Goal: Check status: Check status

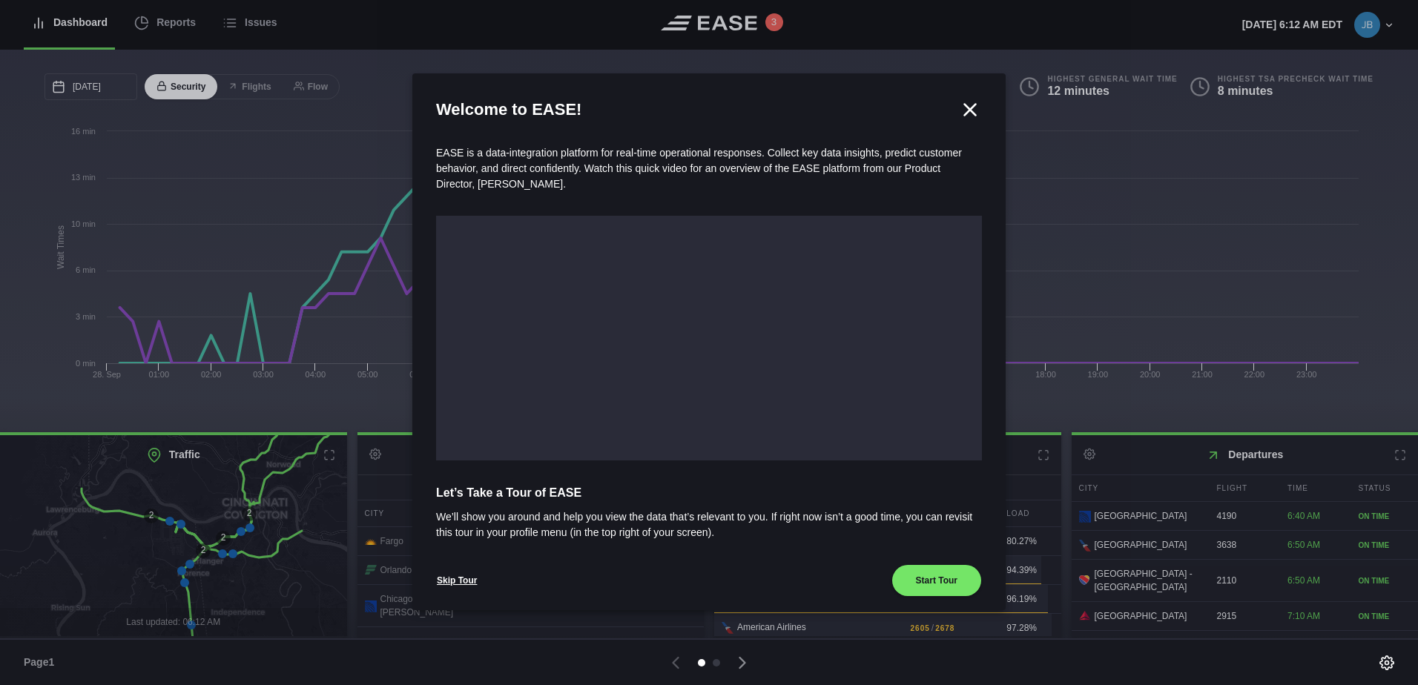
click at [960, 104] on icon at bounding box center [970, 110] width 22 height 22
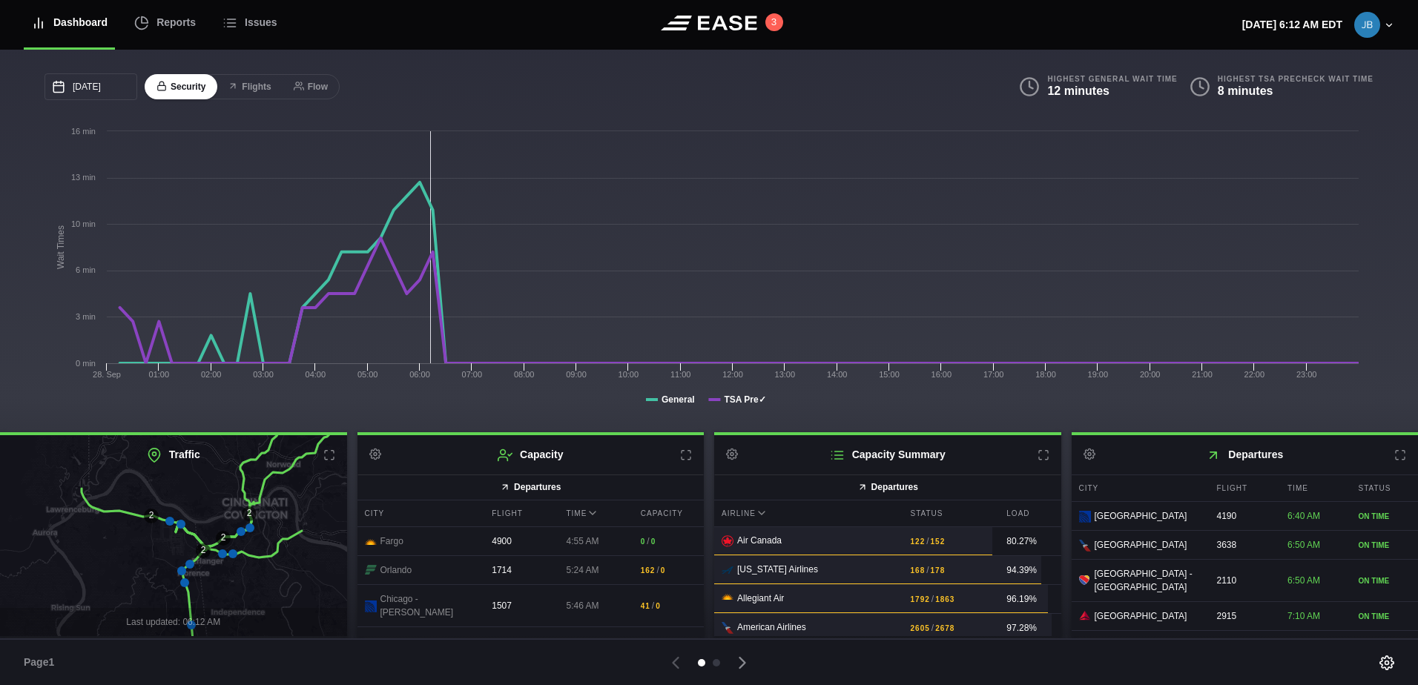
click at [1038, 461] on icon at bounding box center [1044, 455] width 12 height 12
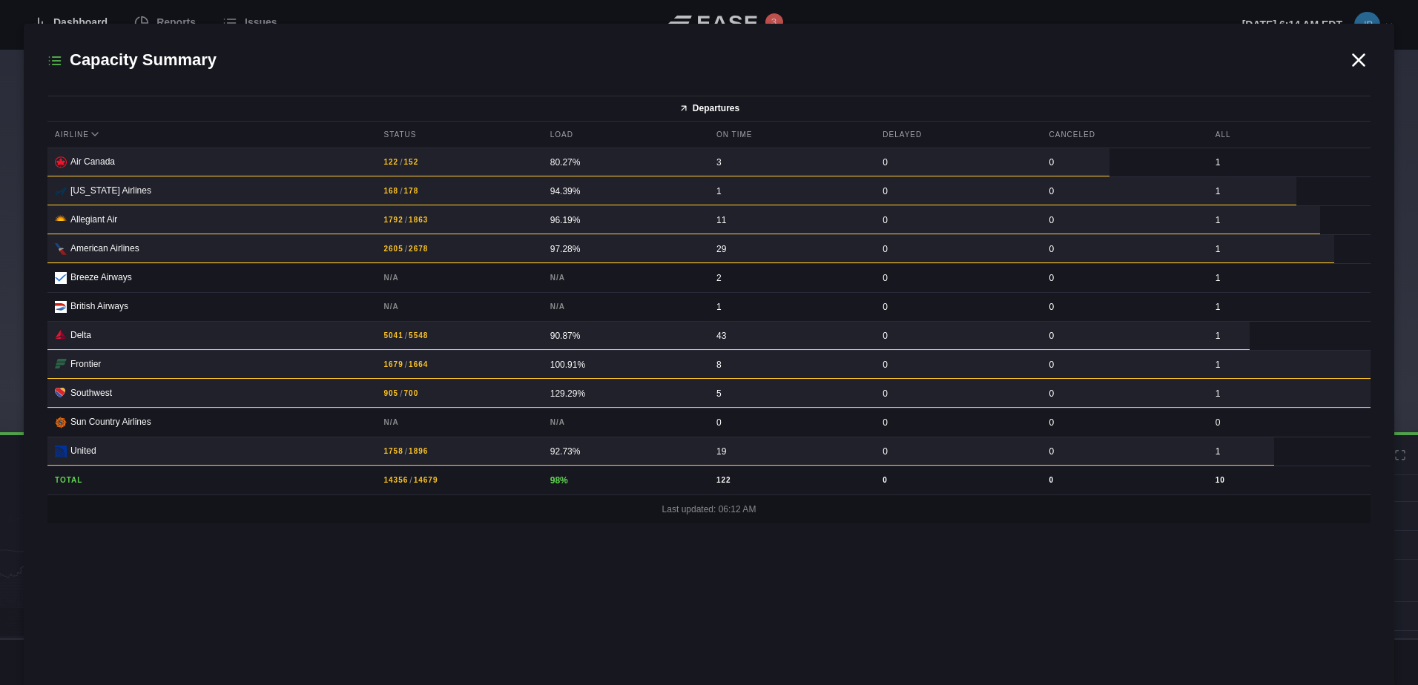
click at [394, 547] on div "Capacity Summary Departures Airline Status Load On Time Delayed Canceled All .s…" at bounding box center [709, 355] width 1371 height 662
click at [1359, 61] on icon at bounding box center [1358, 59] width 11 height 11
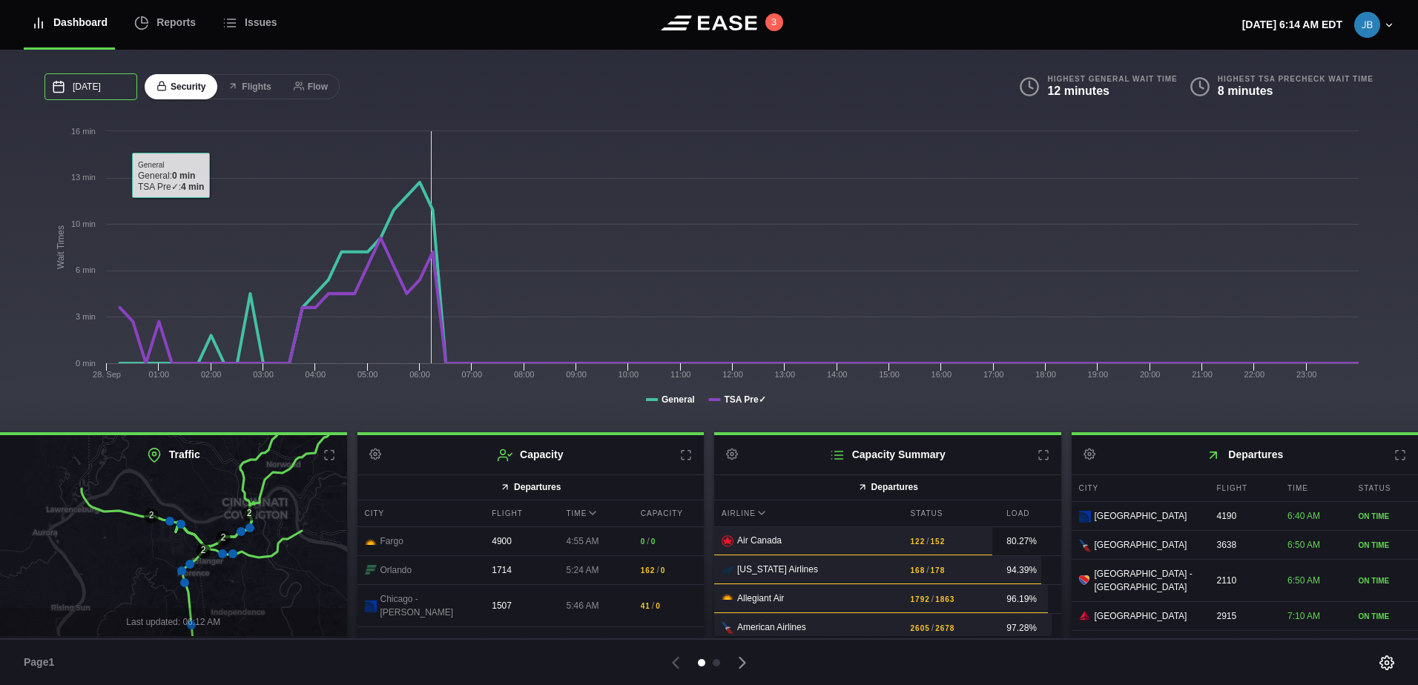
click at [102, 80] on input "[DATE]" at bounding box center [90, 86] width 93 height 27
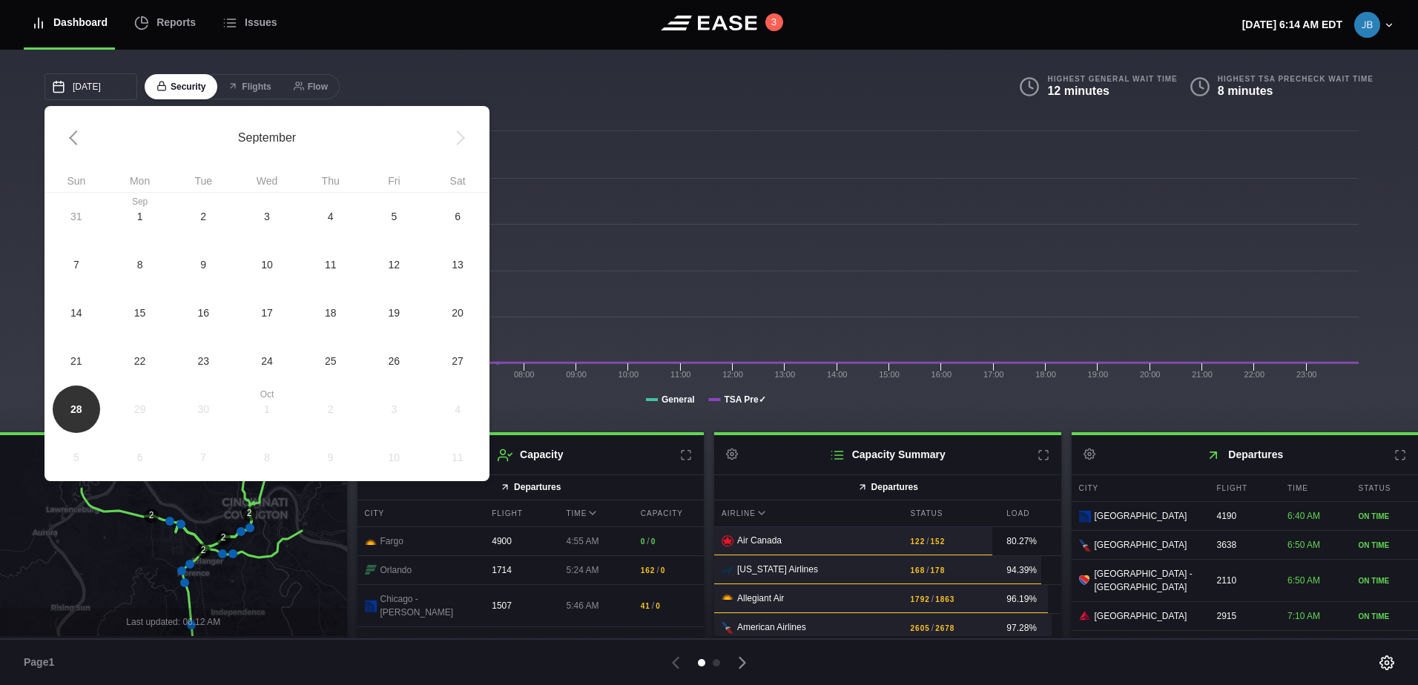
click at [458, 363] on span "27" at bounding box center [458, 361] width 12 height 16
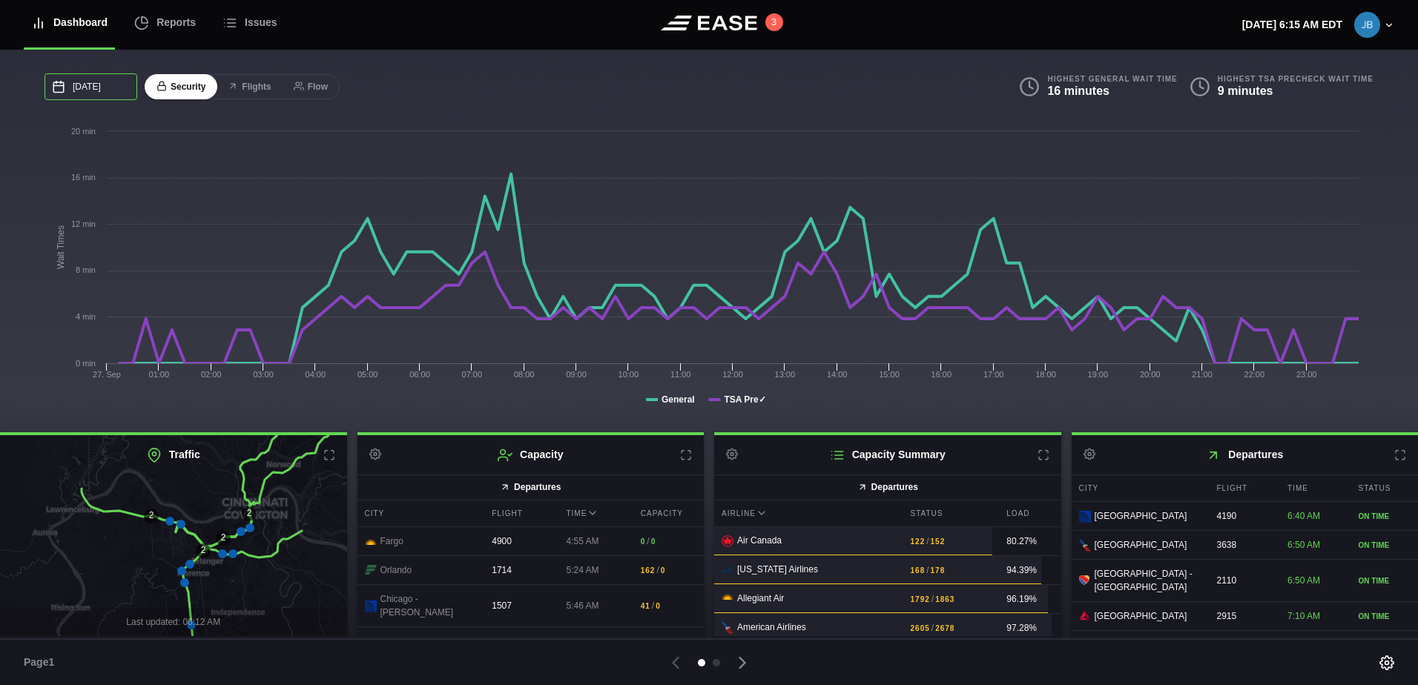
click at [90, 82] on input "09/27/2025" at bounding box center [90, 86] width 93 height 27
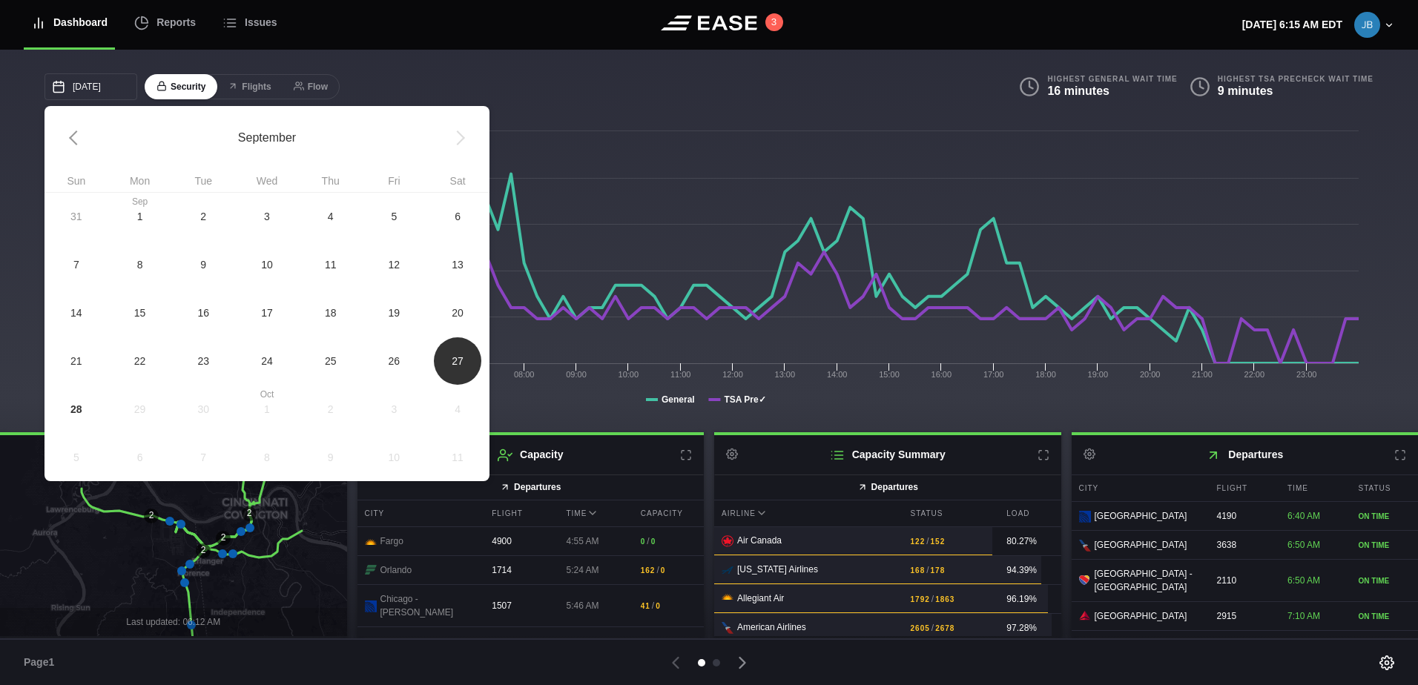
click at [80, 409] on span "28" at bounding box center [76, 409] width 12 height 16
type input "[DATE]"
